Goal: Task Accomplishment & Management: Manage account settings

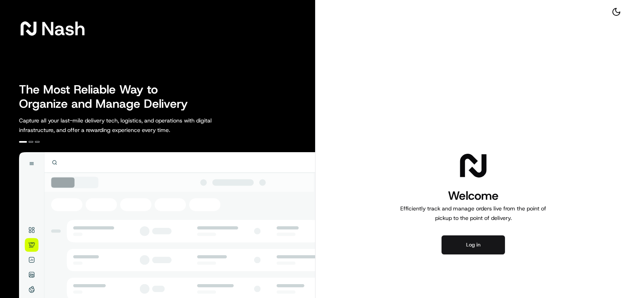
click at [480, 241] on button "Log in" at bounding box center [473, 245] width 63 height 19
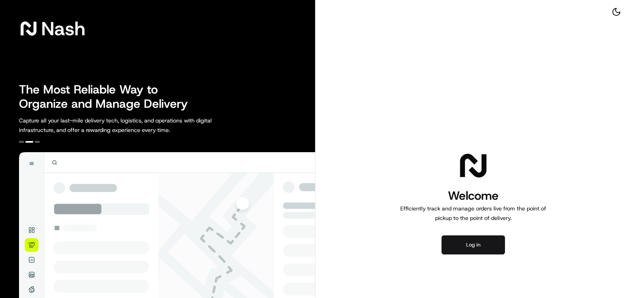
click at [472, 244] on button "Log in" at bounding box center [473, 245] width 63 height 19
